Goal: Task Accomplishment & Management: Manage account settings

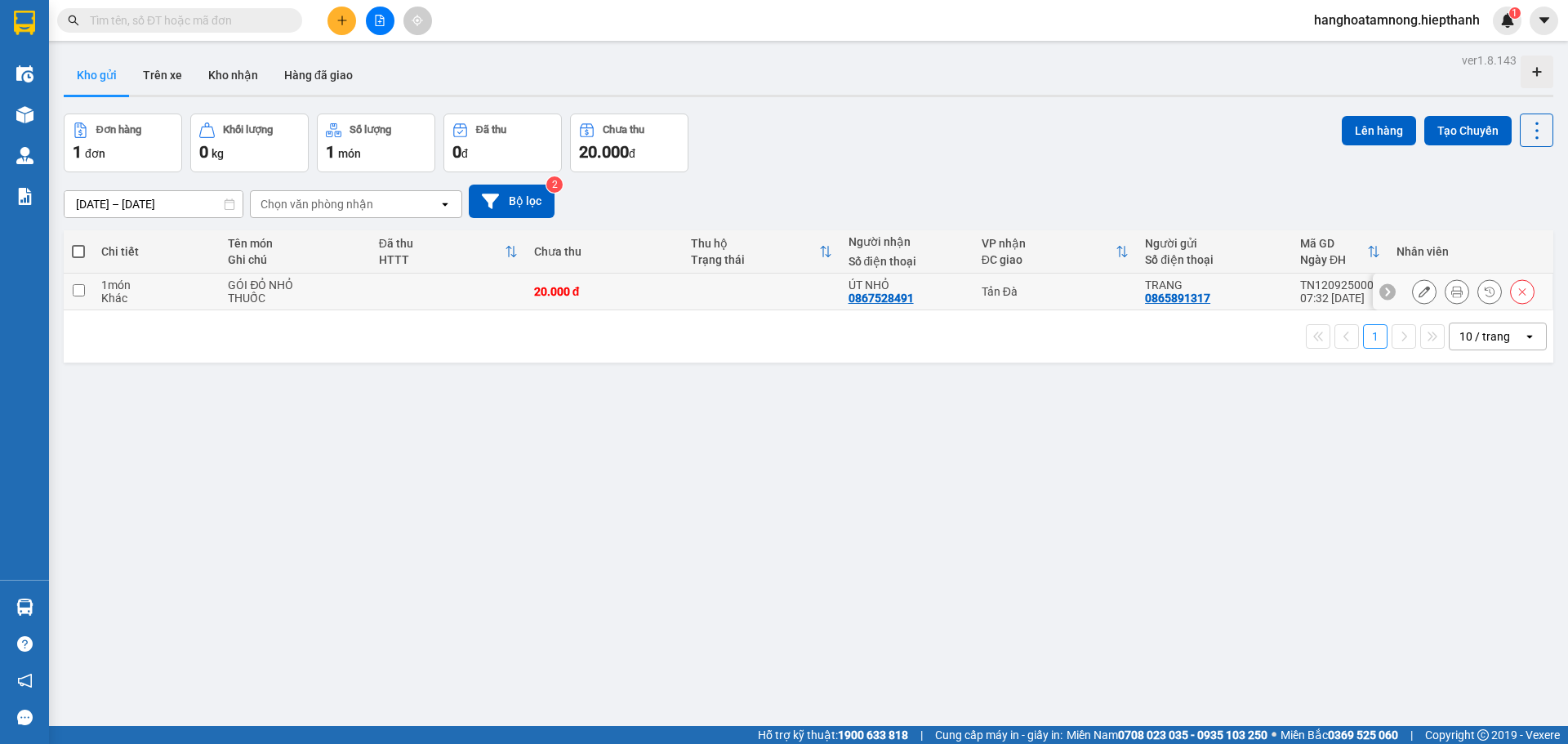
click at [77, 286] on input "checkbox" at bounding box center [78, 290] width 12 height 12
checkbox input "true"
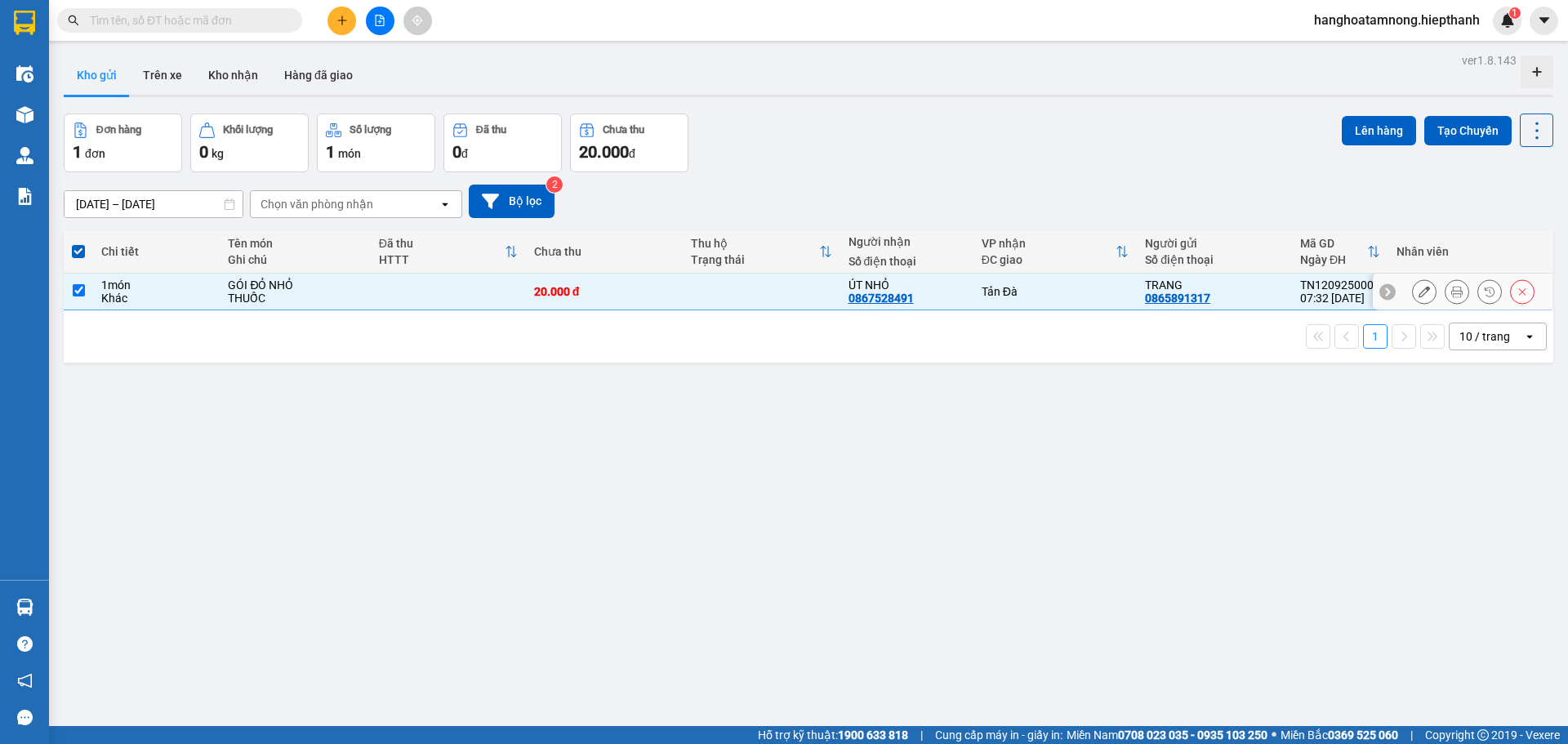
click at [1451, 294] on icon at bounding box center [1457, 292] width 12 height 12
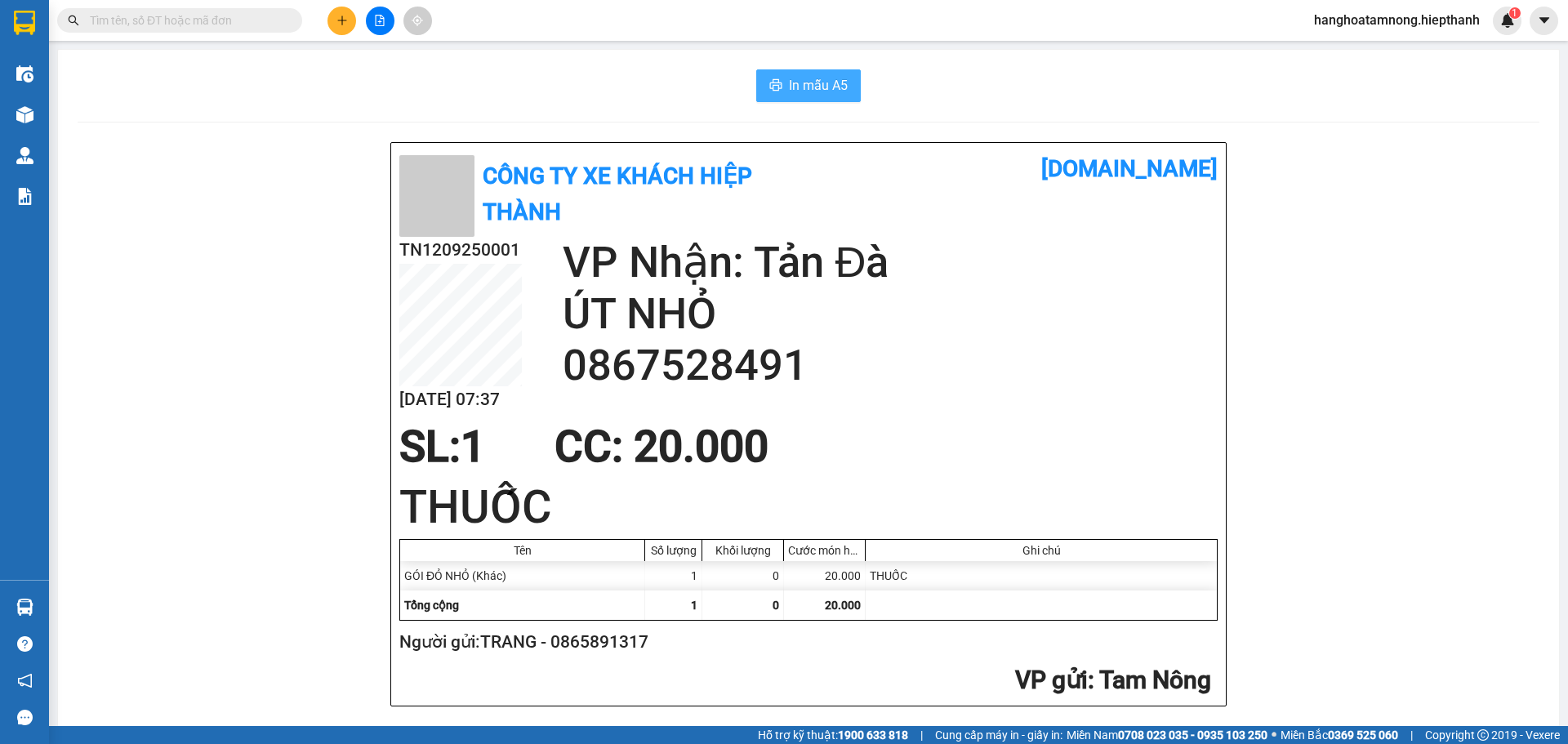
click at [827, 94] on span "In mẫu A5" at bounding box center [817, 85] width 59 height 21
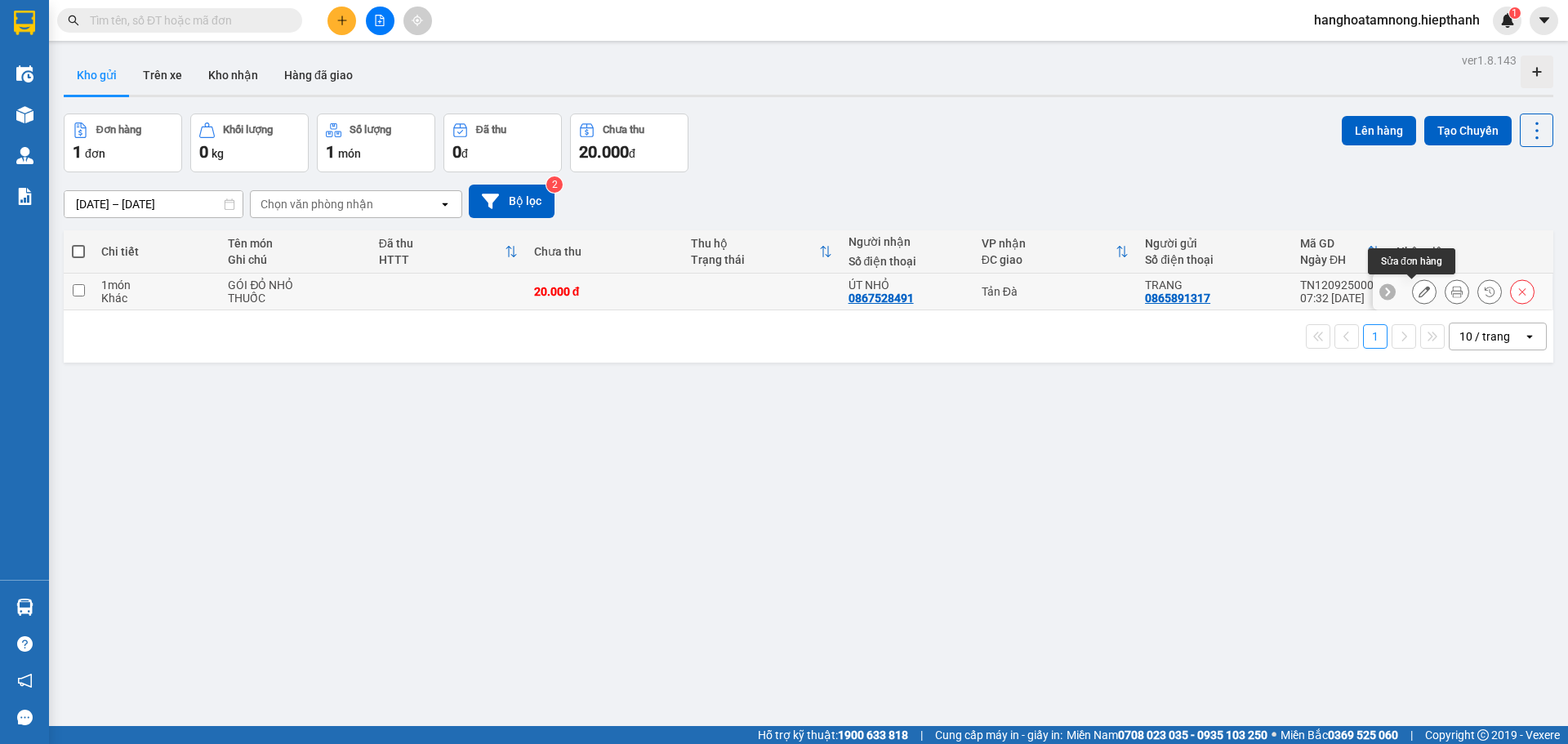
click at [1418, 296] on icon at bounding box center [1424, 292] width 12 height 12
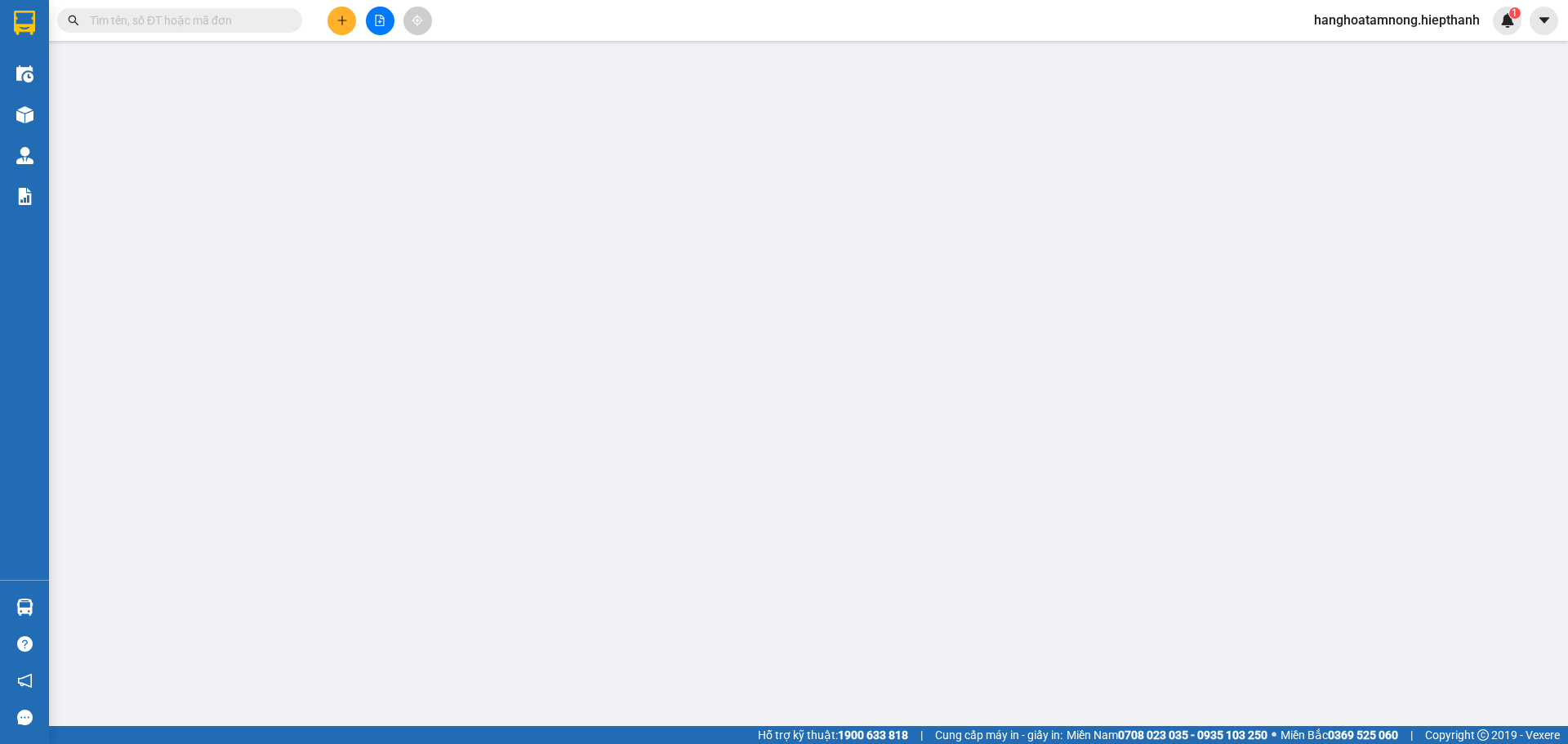
type input "0865891317"
type input "0867528491"
type input "20.000"
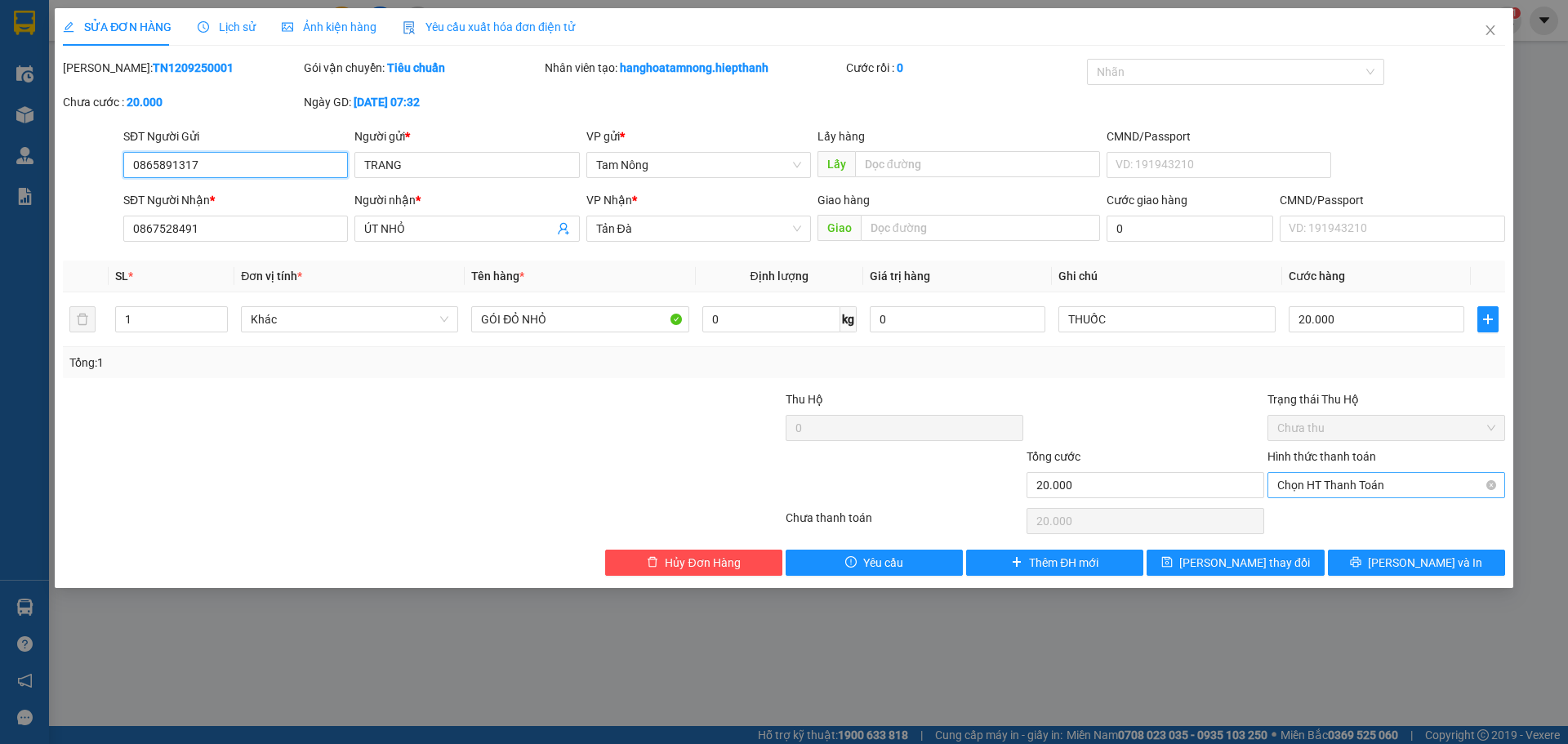
click at [1366, 483] on span "Chọn HT Thanh Toán" at bounding box center [1386, 485] width 218 height 25
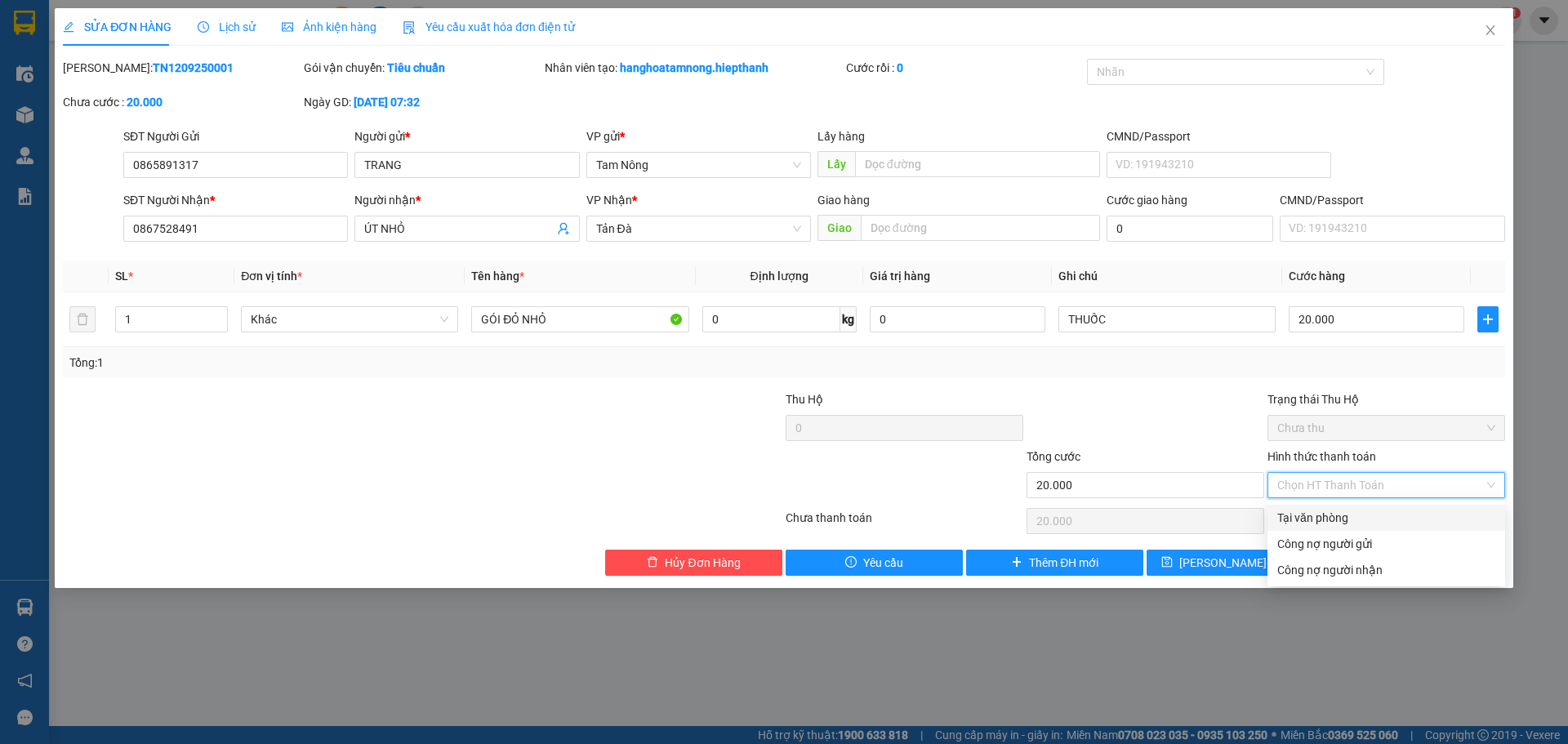
click at [1354, 508] on div "Tại văn phòng" at bounding box center [1385, 518] width 237 height 26
type input "0"
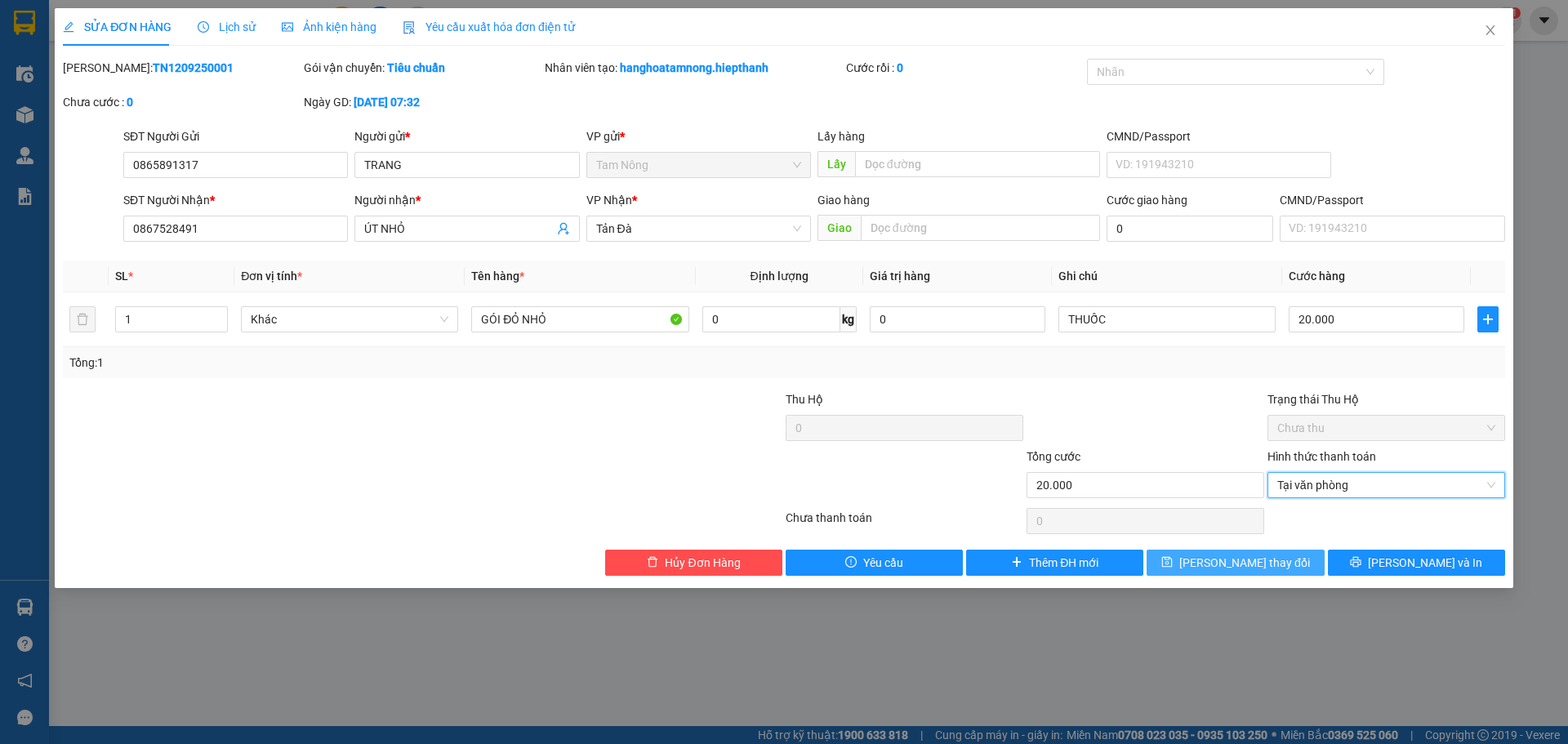
click at [1265, 571] on span "[PERSON_NAME] thay đổi" at bounding box center [1244, 562] width 131 height 18
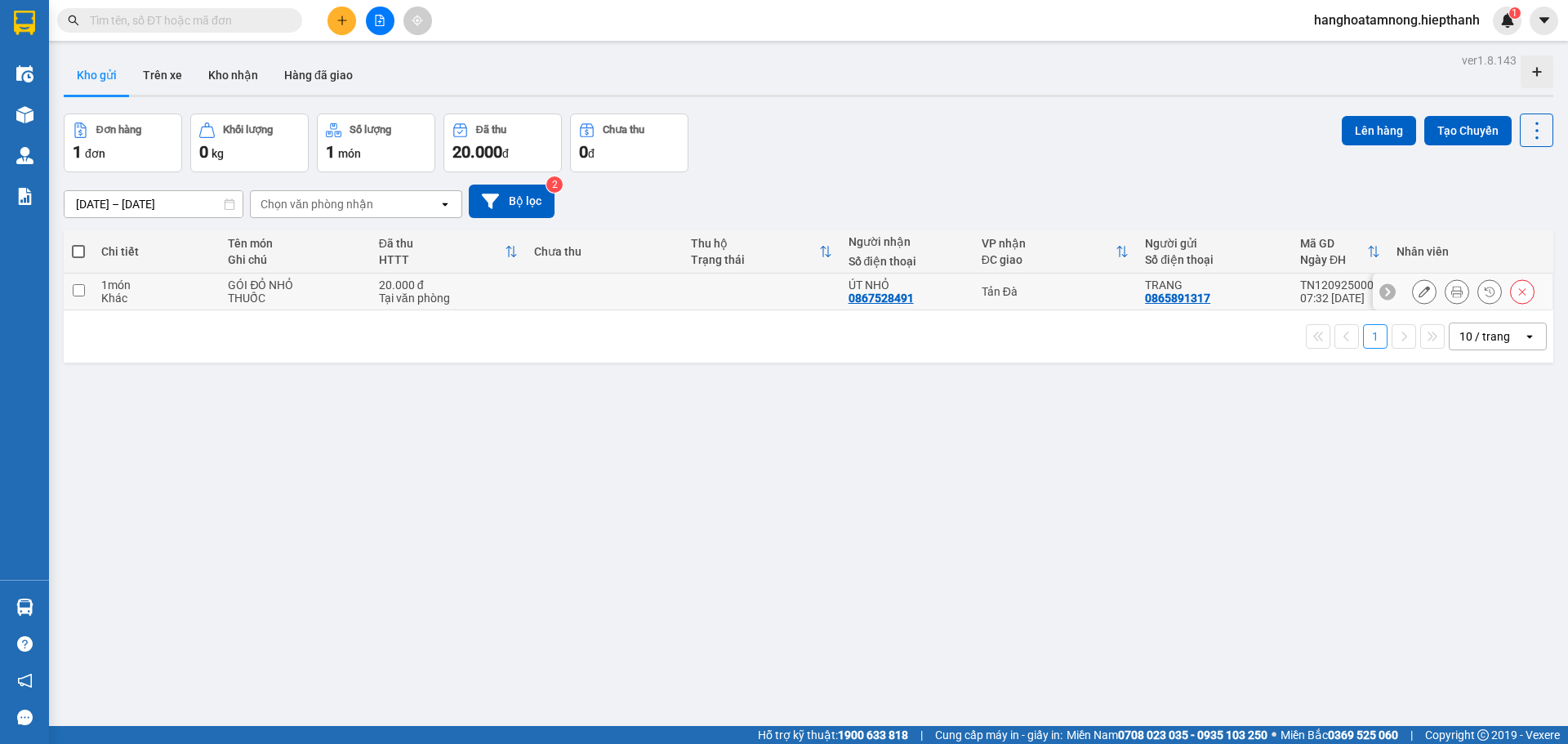
click at [1451, 297] on icon at bounding box center [1457, 292] width 12 height 12
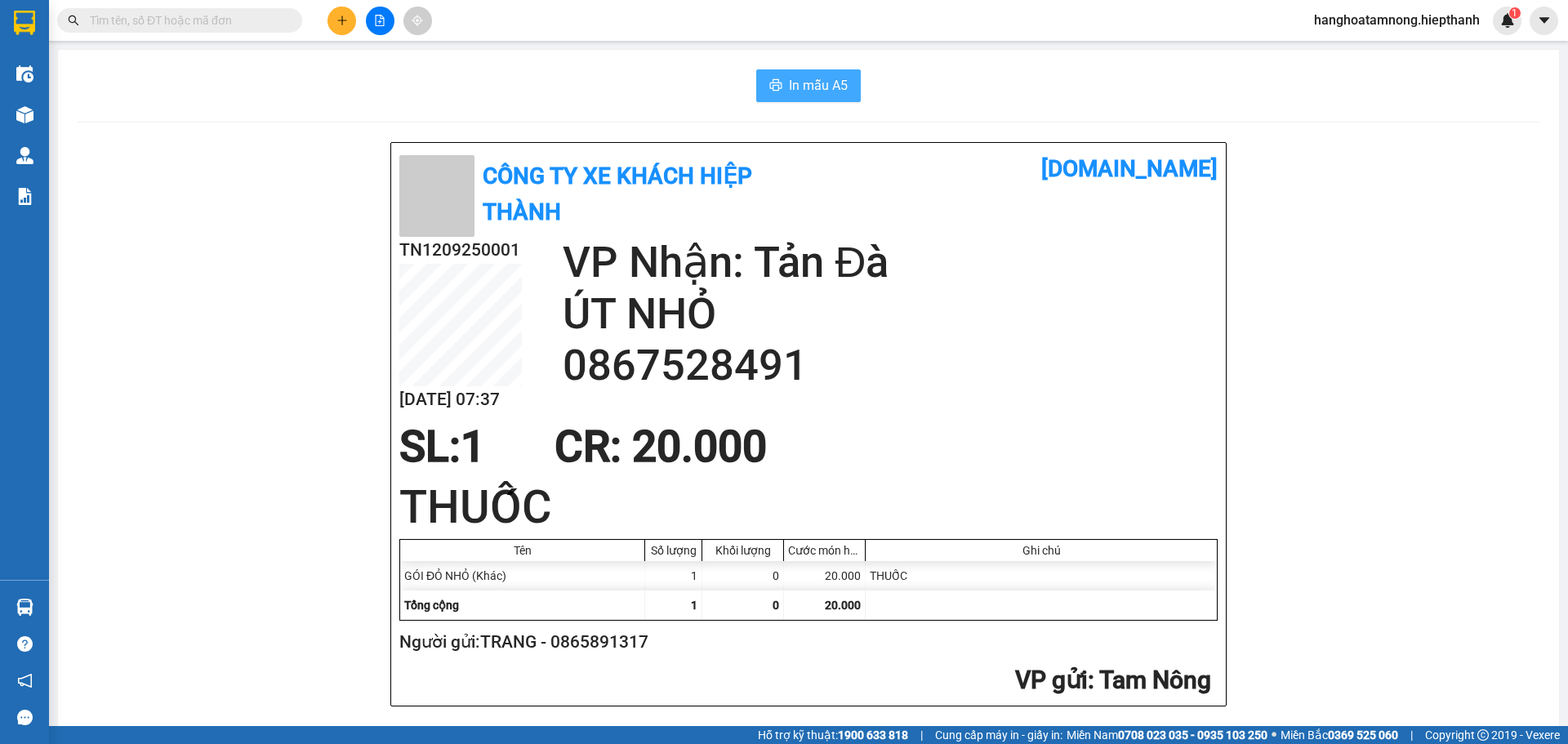
click at [788, 81] on span "In mẫu A5" at bounding box center [817, 85] width 59 height 21
